Goal: Task Accomplishment & Management: Manage account settings

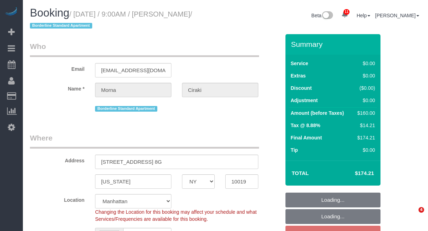
select select "NY"
select select "1"
select select "number:56"
select select "number:70"
select select "number:13"
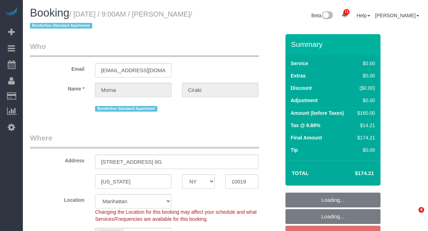
select select "number:5"
select select "spot2"
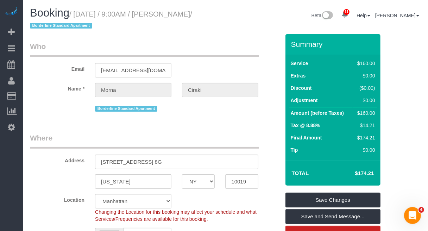
drag, startPoint x: 176, startPoint y: 13, endPoint x: 222, endPoint y: 14, distance: 45.8
click at [222, 14] on div "Booking / September 02, 2025 / 9:00AM / Morna Ciraki / Borderline Standard Apar…" at bounding box center [125, 20] width 201 height 27
copy small "Morna Ciraki"
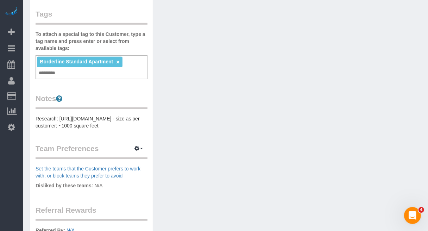
scroll to position [220, 0]
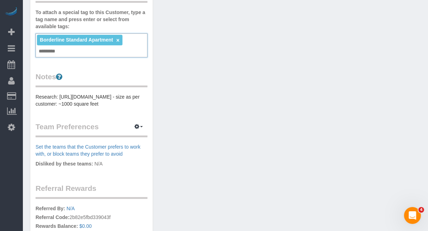
click at [58, 55] on input "text" at bounding box center [49, 51] width 24 height 9
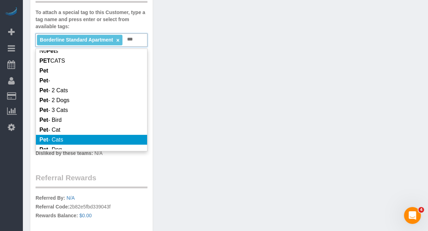
scroll to position [88, 0]
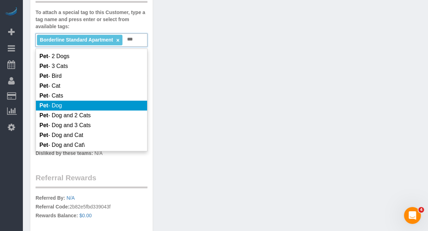
type input "***"
click at [62, 108] on span "Pet - Dog" at bounding box center [50, 105] width 23 height 6
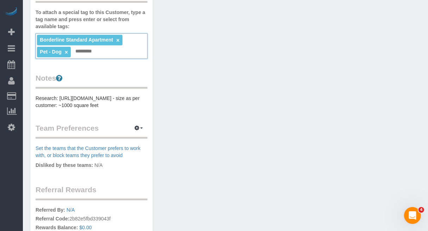
click at [184, 126] on div "Customer Info Edit Contact Info Send Message Email Preferences Special Sales Ta…" at bounding box center [226, 55] width 402 height 499
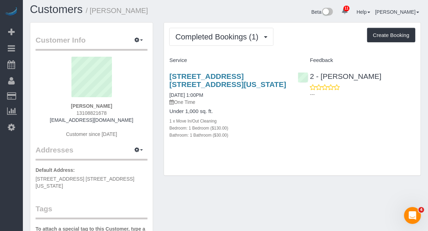
scroll to position [0, 0]
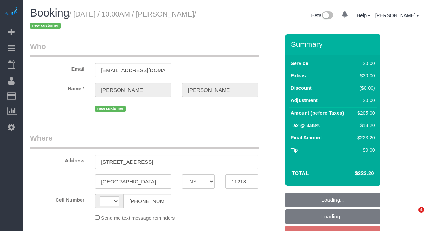
select select "NY"
select select "number:58"
select select "number:72"
select select "number:15"
select select "number:5"
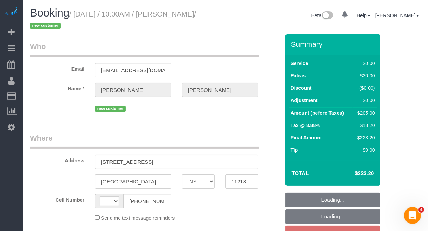
select select "string:stripe-pm_1RwEGv4VGloSiKo7etPEvMJj"
select select "string:[GEOGRAPHIC_DATA]"
select select "spot3"
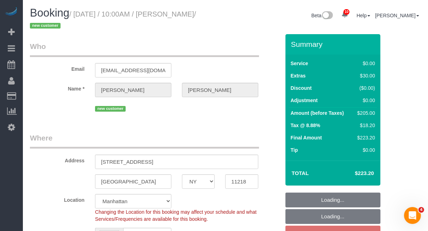
select select "object:963"
select select "2"
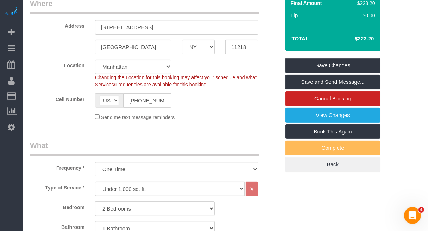
scroll to position [91, 0]
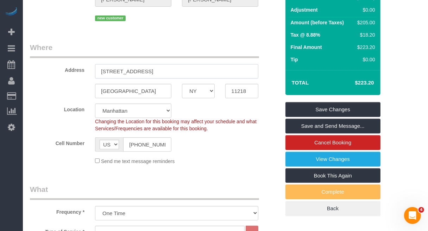
drag, startPoint x: 164, startPoint y: 72, endPoint x: 87, endPoint y: 72, distance: 77.1
click at [87, 72] on div "Address 570A 19th Street" at bounding box center [155, 60] width 261 height 36
click at [238, 93] on input "11218" at bounding box center [241, 91] width 33 height 14
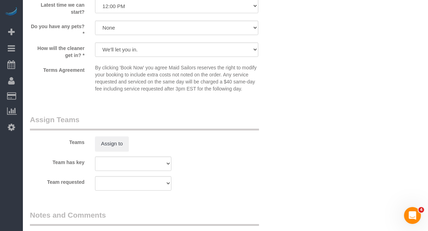
scroll to position [1015, 0]
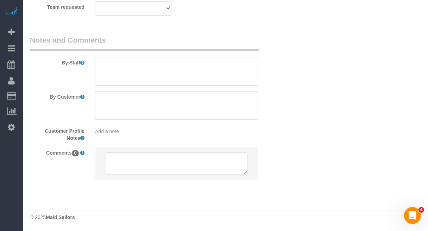
click at [144, 134] on div "Add a note" at bounding box center [176, 131] width 163 height 7
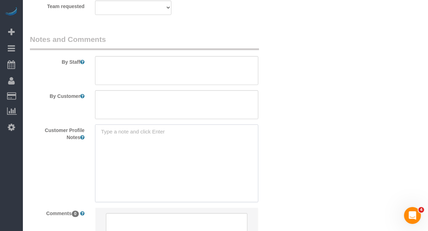
click at [151, 136] on textarea at bounding box center [176, 163] width 163 height 78
paste textarea "2beds/1bath with finished basement 1230 SF https://www.zillow.com/homedetails/5…"
type textarea "2beds/1bath with finished basement 1230 SF https://www.zillow.com/homedetails/5…"
click at [166, 66] on textarea at bounding box center [176, 70] width 163 height 29
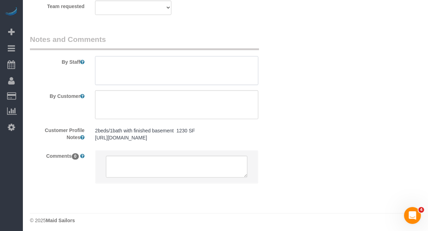
click at [171, 67] on textarea at bounding box center [176, 70] width 163 height 29
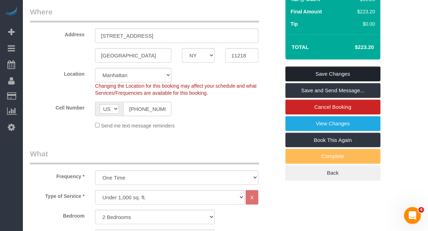
scroll to position [91, 0]
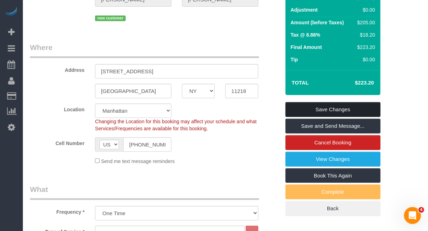
type textarea "basement not included in cleaning"
click at [339, 111] on link "Save Changes" at bounding box center [333, 109] width 95 height 15
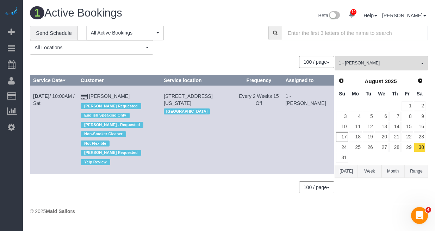
click at [399, 27] on input "text" at bounding box center [355, 33] width 146 height 14
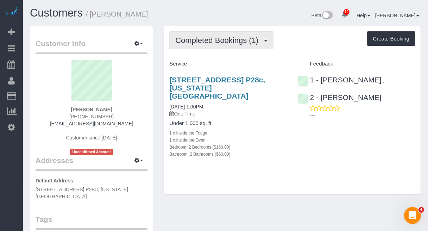
click at [214, 46] on button "Completed Bookings (1)" at bounding box center [221, 40] width 104 height 18
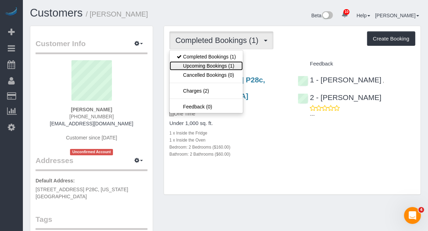
click at [213, 66] on link "Upcoming Bookings (1)" at bounding box center [206, 65] width 73 height 9
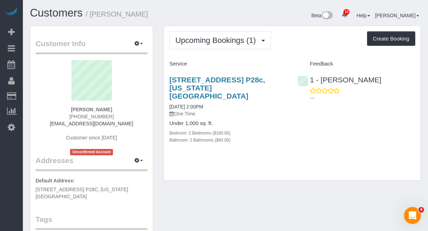
drag, startPoint x: 393, startPoint y: 85, endPoint x: 389, endPoint y: 87, distance: 4.5
click at [393, 85] on div "1 - Chastity Ayala ---" at bounding box center [357, 87] width 128 height 35
drag, startPoint x: 116, startPoint y: 108, endPoint x: 68, endPoint y: 108, distance: 48.6
click at [68, 108] on div "Avi Fernandes 1 (917) 257-8519 avifernandes222@gmail.com Customer since 2025 Un…" at bounding box center [92, 107] width 112 height 95
copy strong "Avi Fernandes"
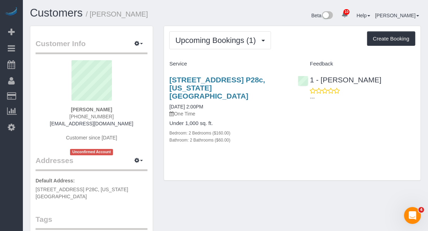
click at [400, 109] on div "75 West End Avenue, Apt. P28c, New York, NY 10023 08/18/2025 2:00PM One Time Un…" at bounding box center [292, 113] width 257 height 87
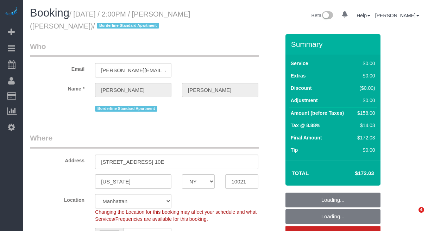
select select "NY"
select select "object:618"
select select "number:89"
select select "number:90"
select select "number:15"
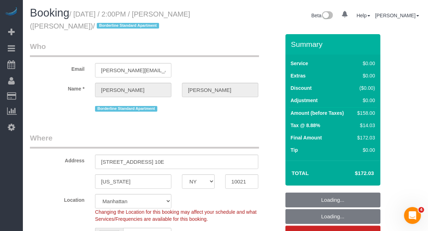
select select "number:6"
select select "string:[GEOGRAPHIC_DATA]"
select select "spot1"
select select "string:stripe-pm_1R58S94VGloSiKo7oTDM75CS"
select select "2"
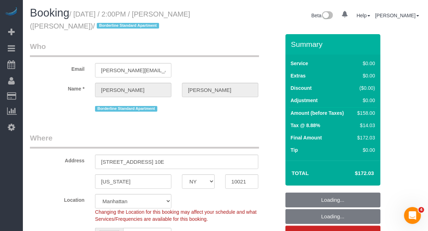
select select "2"
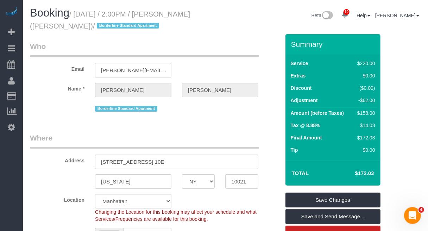
click at [141, 70] on input "[PERSON_NAME][EMAIL_ADDRESS][DOMAIN_NAME]" at bounding box center [133, 70] width 76 height 14
click at [140, 70] on input "[PERSON_NAME][EMAIL_ADDRESS][DOMAIN_NAME]" at bounding box center [133, 70] width 76 height 14
